Goal: Information Seeking & Learning: Learn about a topic

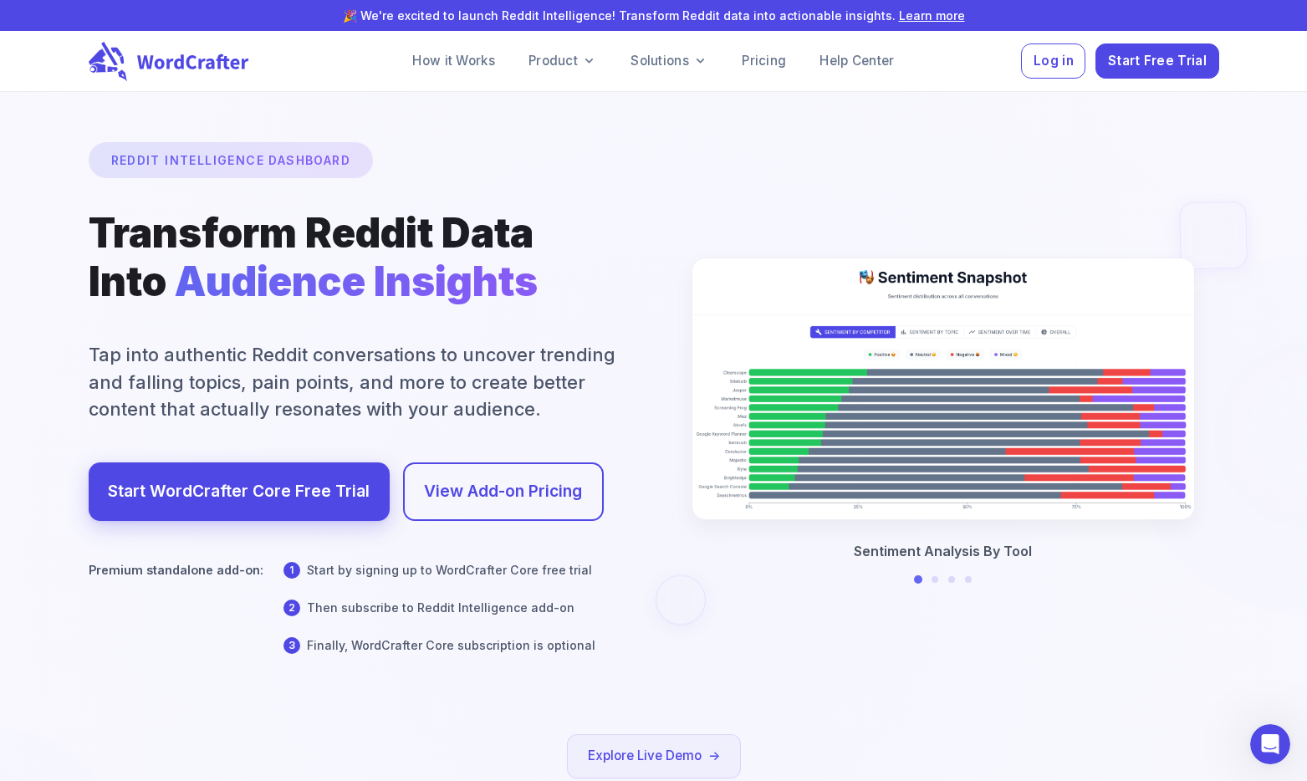
scroll to position [2, 0]
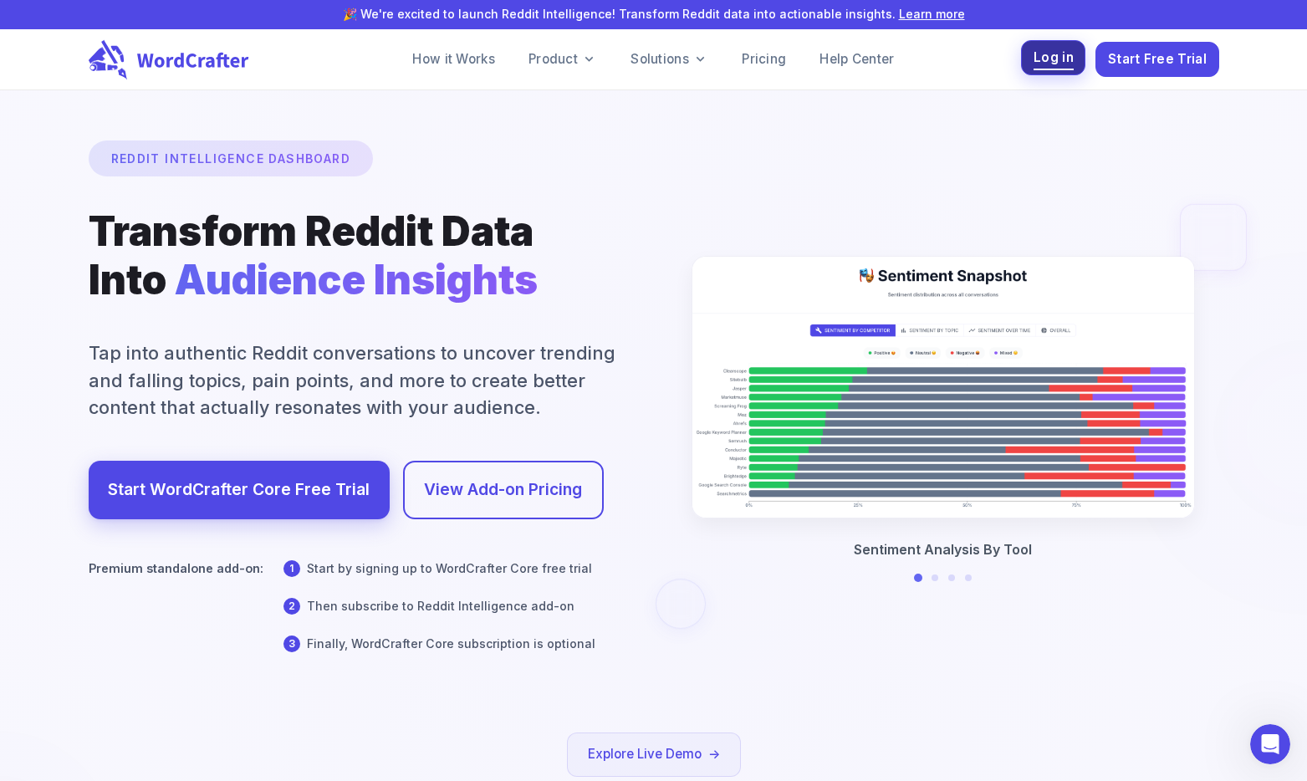
click at [1068, 70] on button "Log in" at bounding box center [1053, 58] width 64 height 36
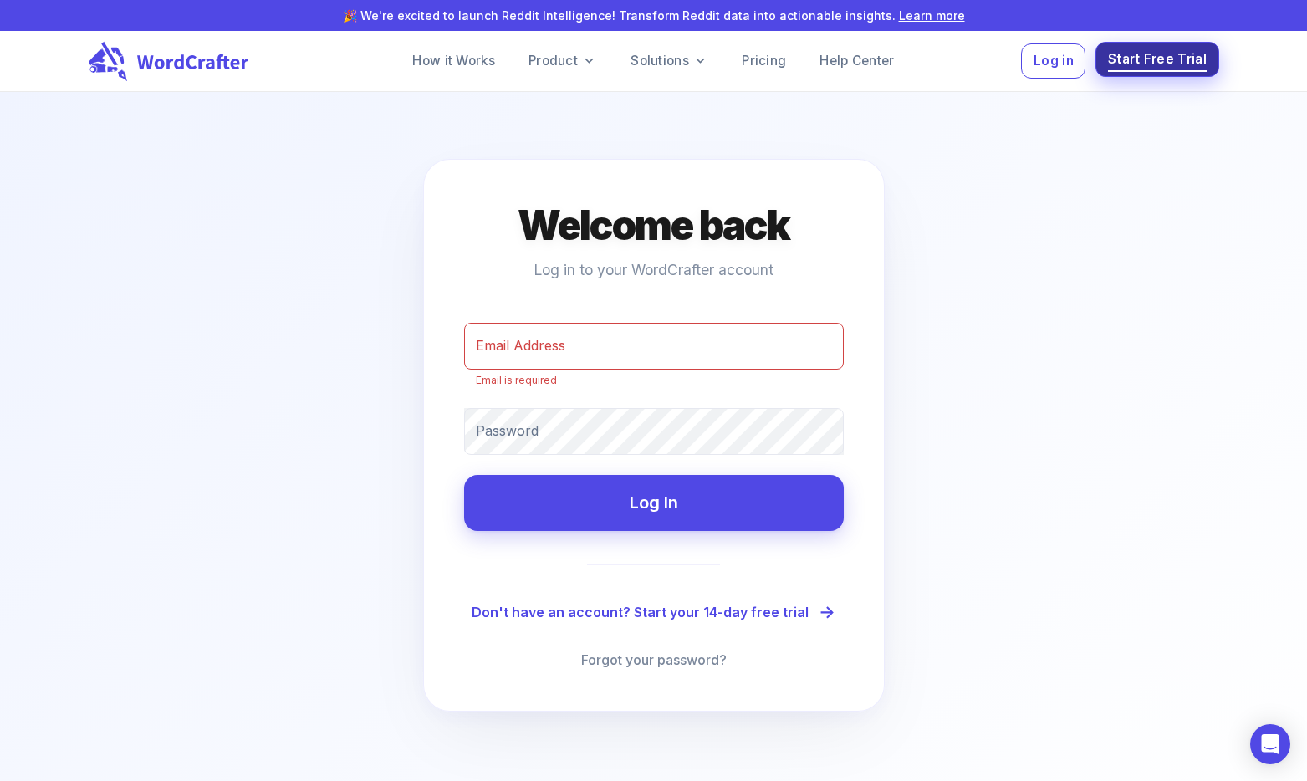
click at [1130, 67] on span "Start Free Trial" at bounding box center [1157, 59] width 99 height 23
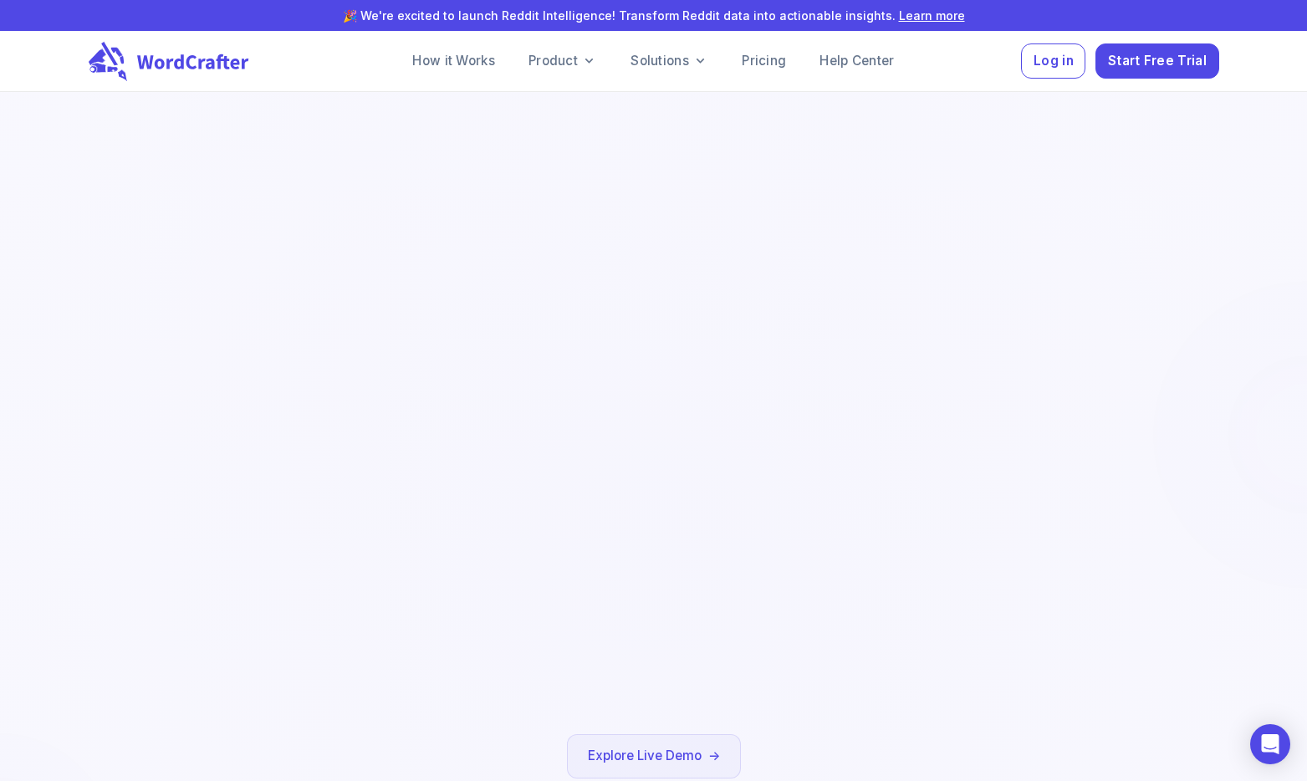
scroll to position [2, 0]
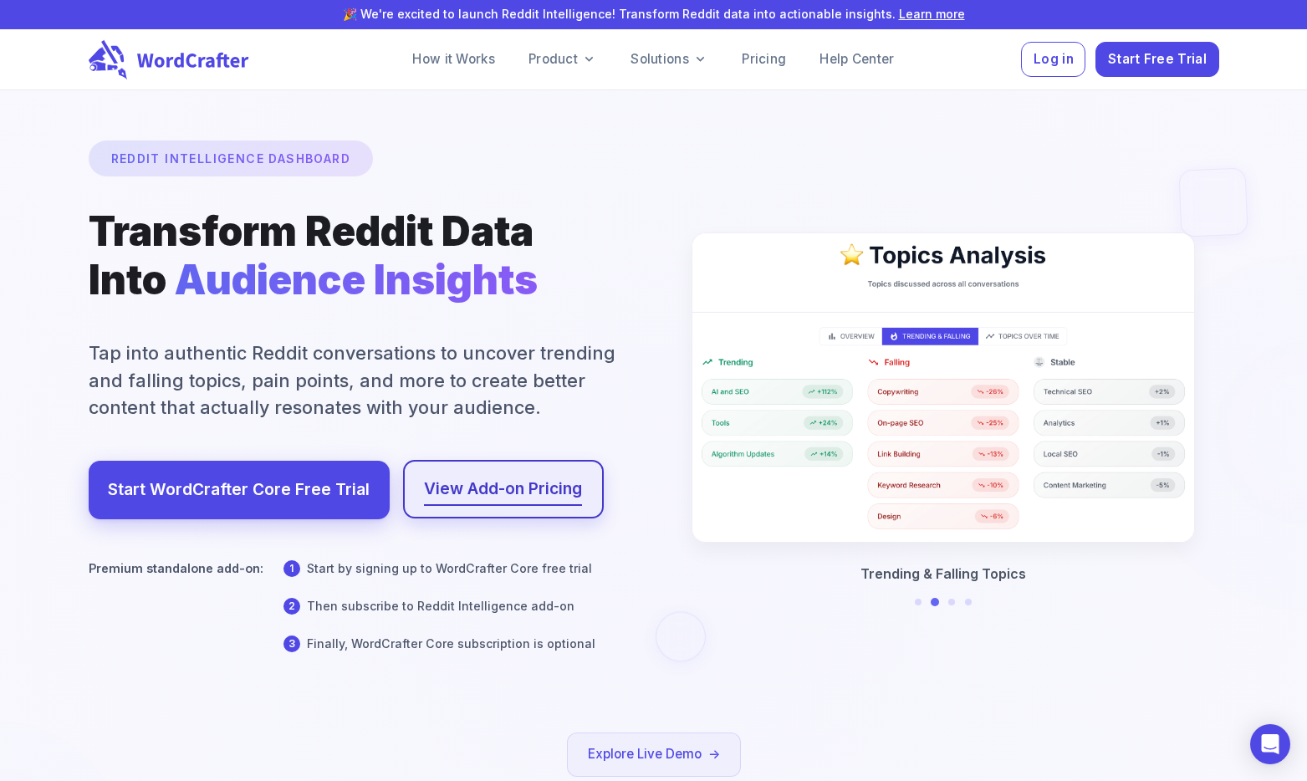
click at [452, 480] on link "View Add-on Pricing" at bounding box center [503, 489] width 158 height 28
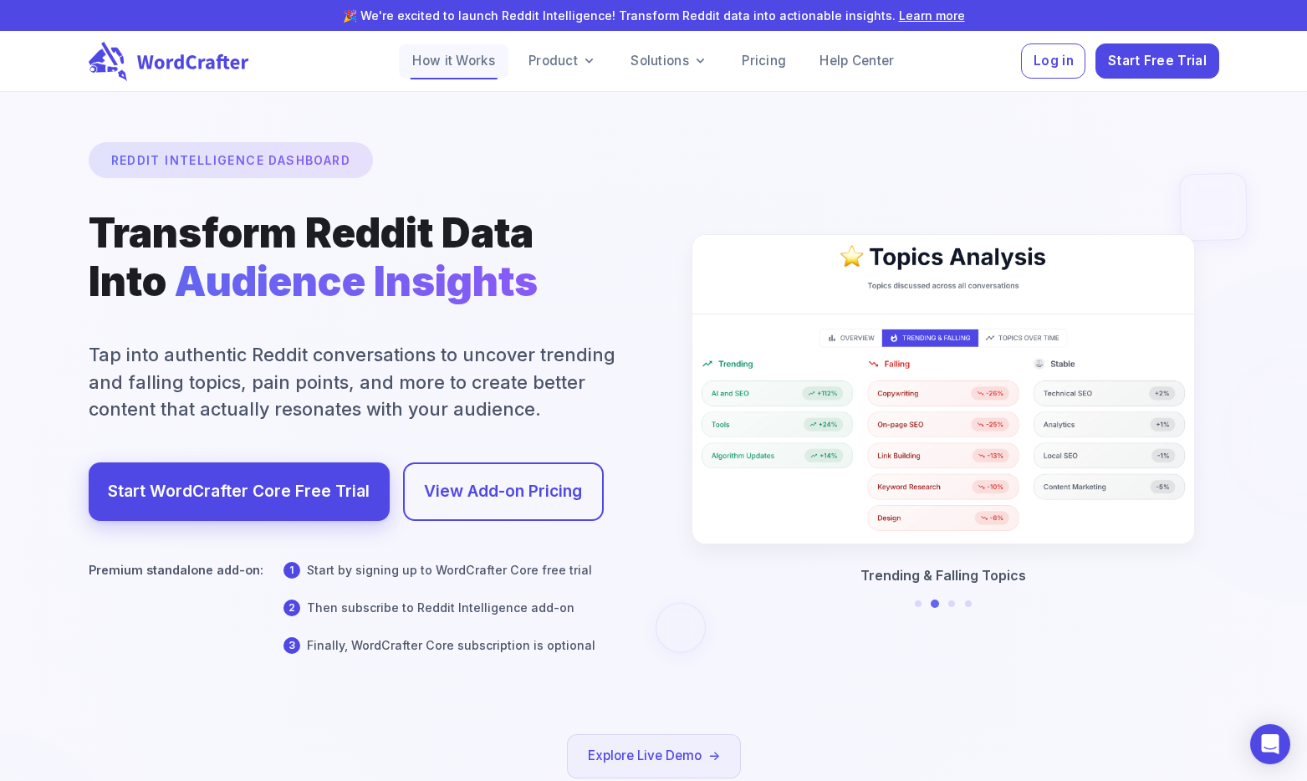
click at [469, 59] on link "How it Works" at bounding box center [454, 60] width 110 height 33
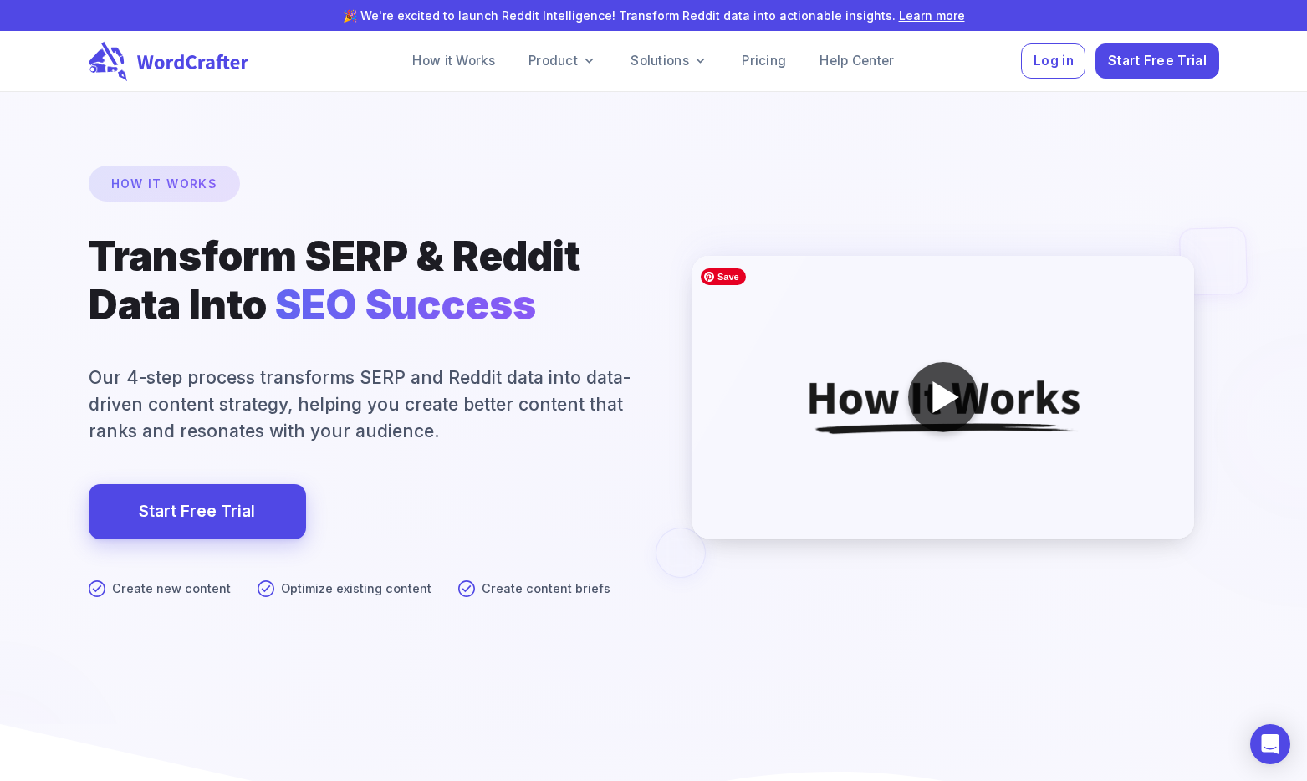
click at [933, 392] on div at bounding box center [945, 397] width 27 height 32
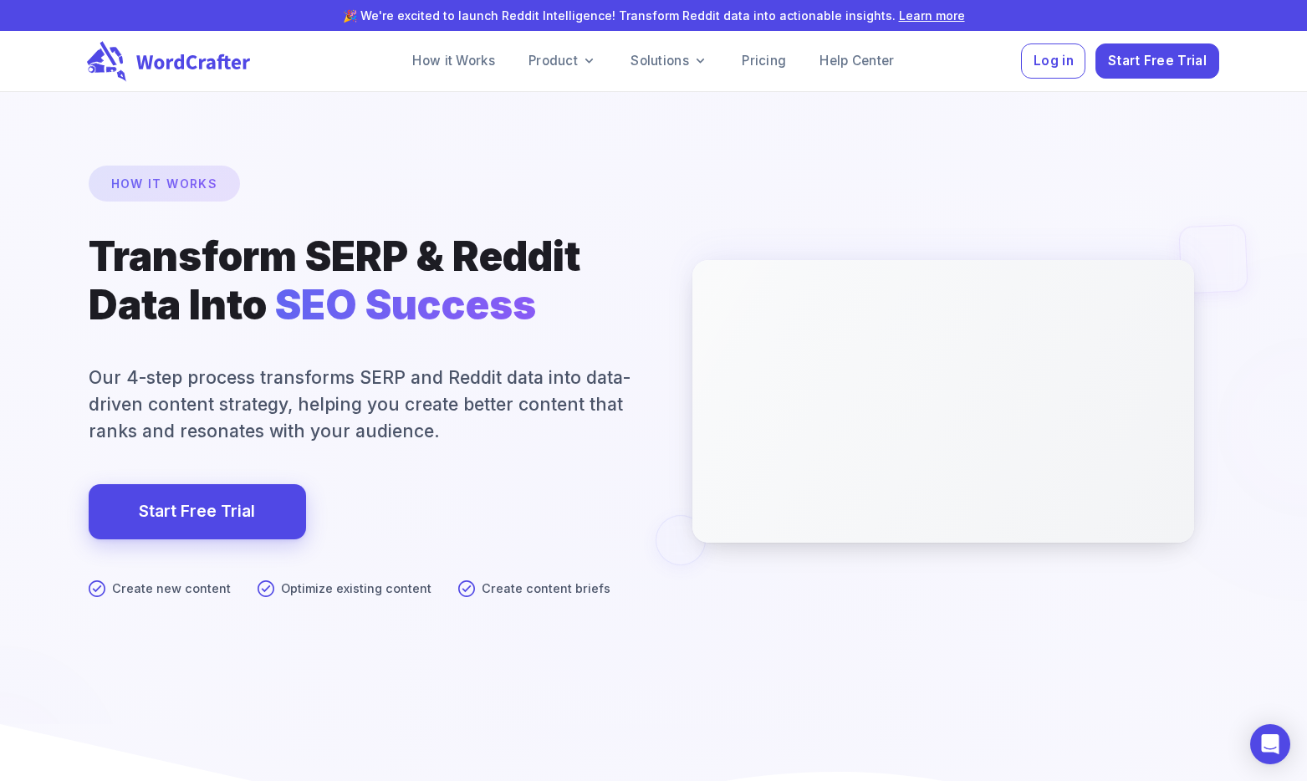
click at [176, 56] on icon at bounding box center [172, 61] width 171 height 41
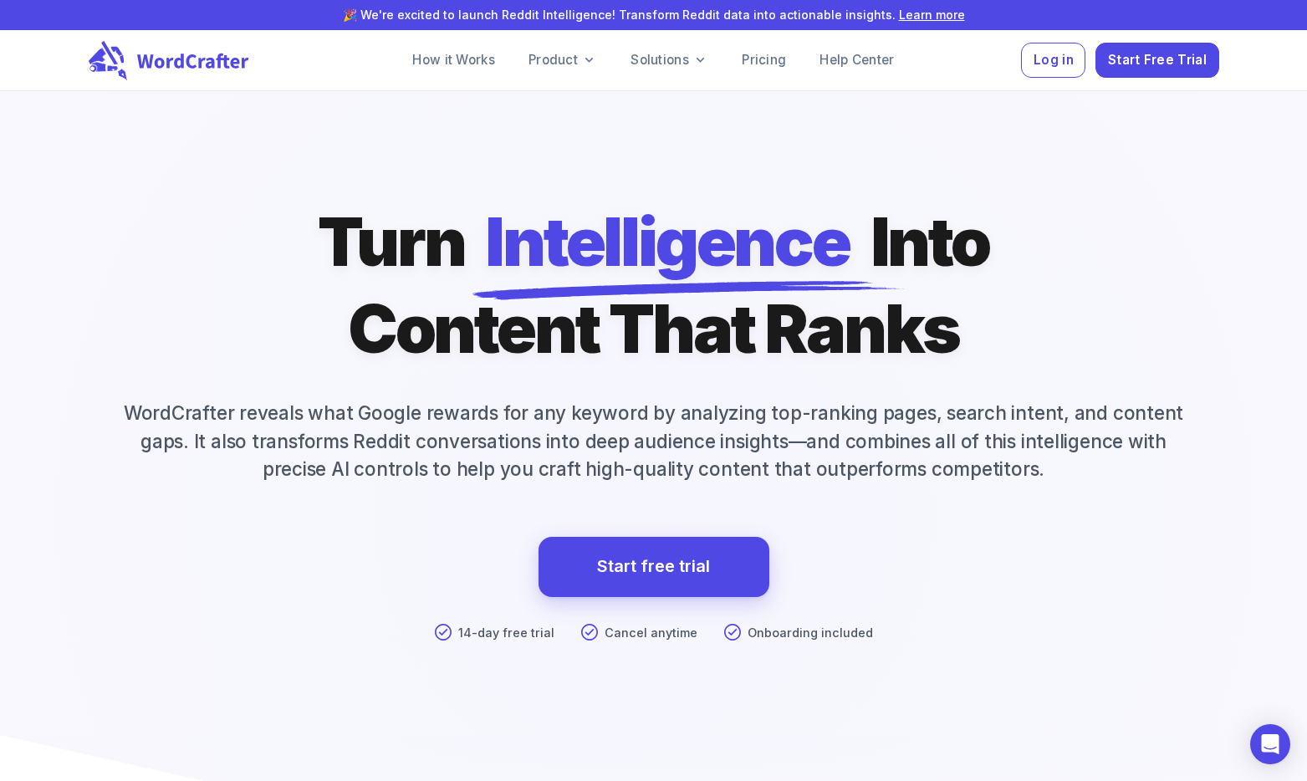
scroll to position [3, 0]
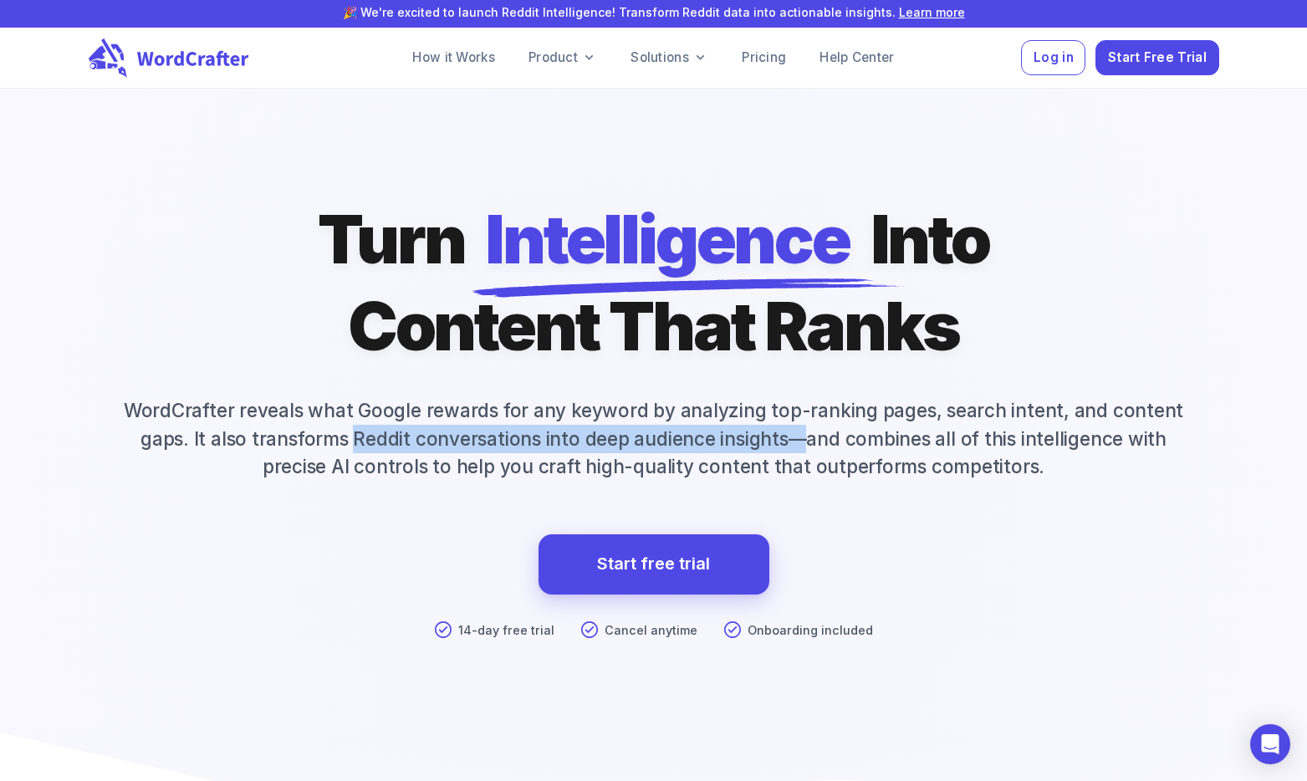
drag, startPoint x: 356, startPoint y: 442, endPoint x: 798, endPoint y: 445, distance: 441.5
click at [798, 445] on p "WordCrafter reveals what Google rewards for any keyword by analyzing top-rankin…" at bounding box center [654, 438] width 1130 height 84
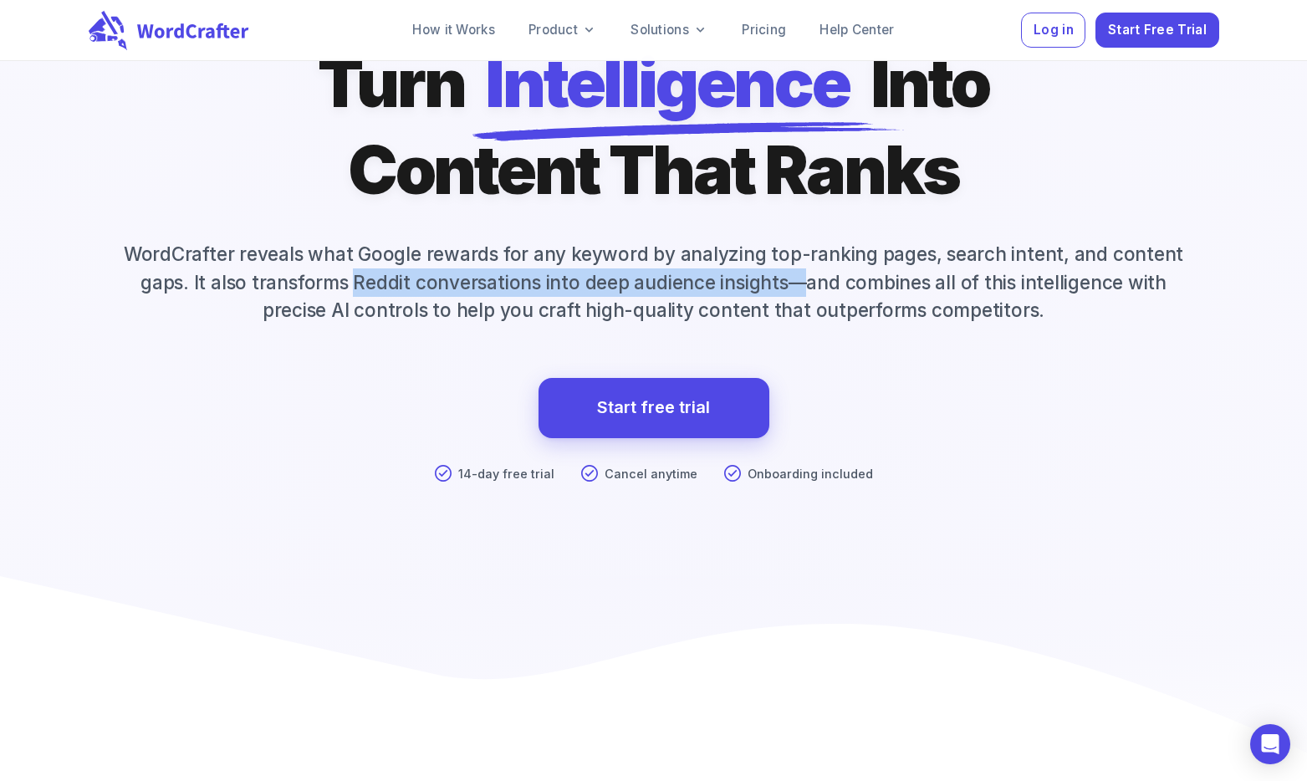
scroll to position [0, 0]
